Goal: Task Accomplishment & Management: Complete application form

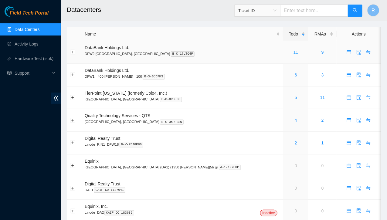
click at [294, 51] on link "11" at bounding box center [296, 52] width 5 height 5
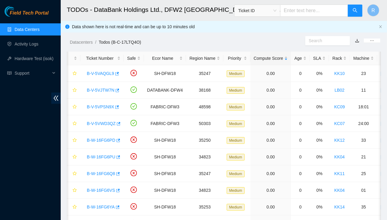
click at [24, 31] on link "Data Centers" at bounding box center [27, 29] width 25 height 5
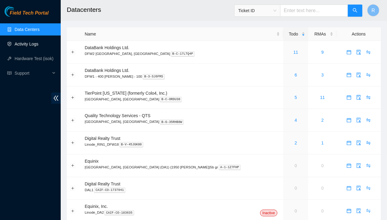
click at [25, 45] on link "Activity Logs" at bounding box center [27, 44] width 24 height 5
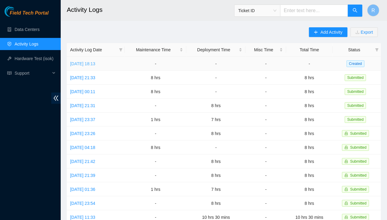
click at [95, 61] on link "[DATE] 18:13" at bounding box center [82, 63] width 25 height 5
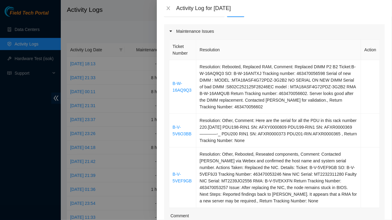
scroll to position [73, 0]
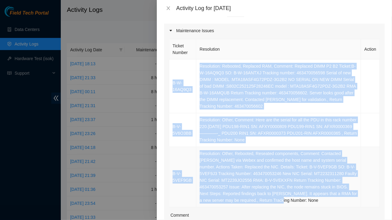
drag, startPoint x: 171, startPoint y: 59, endPoint x: 280, endPoint y: 199, distance: 176.7
click at [280, 199] on tbody "B-W-16AQ9Q3 Resolution: Rebooted, Replaced RAM, Comment: Replaced DIMM P2 B2 Ti…" at bounding box center [274, 134] width 211 height 148
copy tbody "L-I-01DO3S6 Ametconsec: Adipisci, Elitsedd EIU, Tempori: Utlabore ETDO M1 A2 En…"
click at [168, 6] on icon "close" at bounding box center [168, 8] width 5 height 5
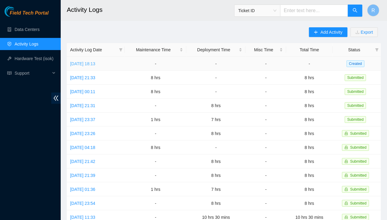
click at [95, 64] on link "[DATE] 18:13" at bounding box center [82, 63] width 25 height 5
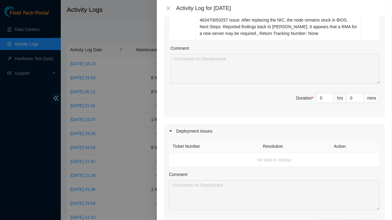
scroll to position [240, 0]
click at [317, 95] on input "0" at bounding box center [325, 98] width 17 height 9
type input "7"
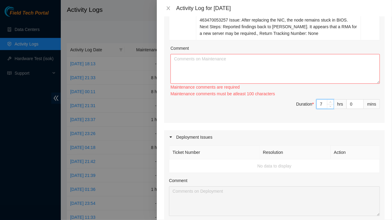
type input "7"
click at [254, 60] on textarea "Comment" at bounding box center [274, 69] width 209 height 30
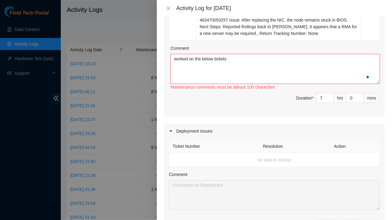
paste textarea "L-I-51DO0S1 Ametconsec: Adipisci, Elitsedd EIU, Tempori: Utlabore ETDO M9 A3 En…"
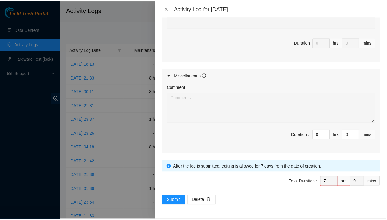
scroll to position [424, 0]
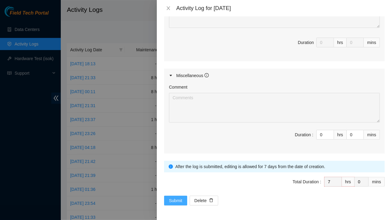
type textarea "loremi do sit ametc adipisc E-S-38DO0E8 Temporinci: Utlabore, Etdolore MAG, Ali…"
click at [171, 197] on span "Submit" at bounding box center [175, 200] width 13 height 7
